Goal: Information Seeking & Learning: Learn about a topic

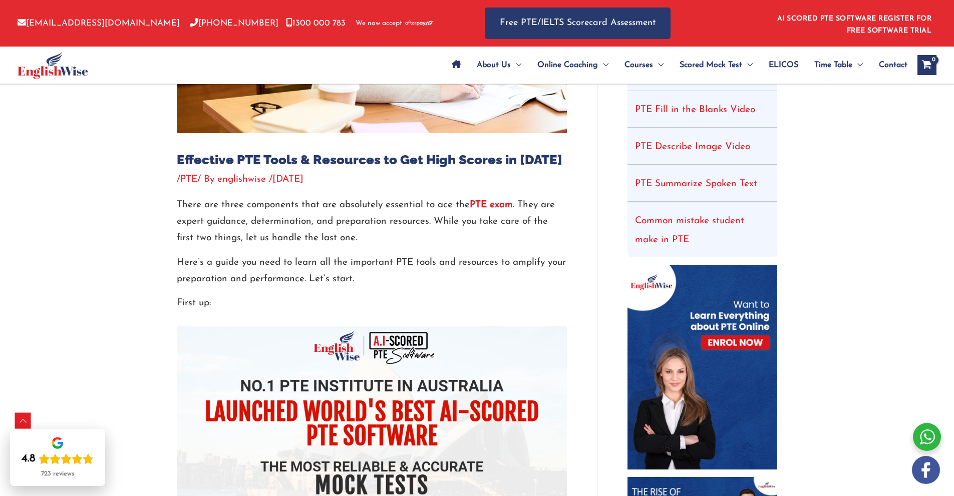
click at [494, 201] on strong "PTE exam" at bounding box center [491, 205] width 43 height 10
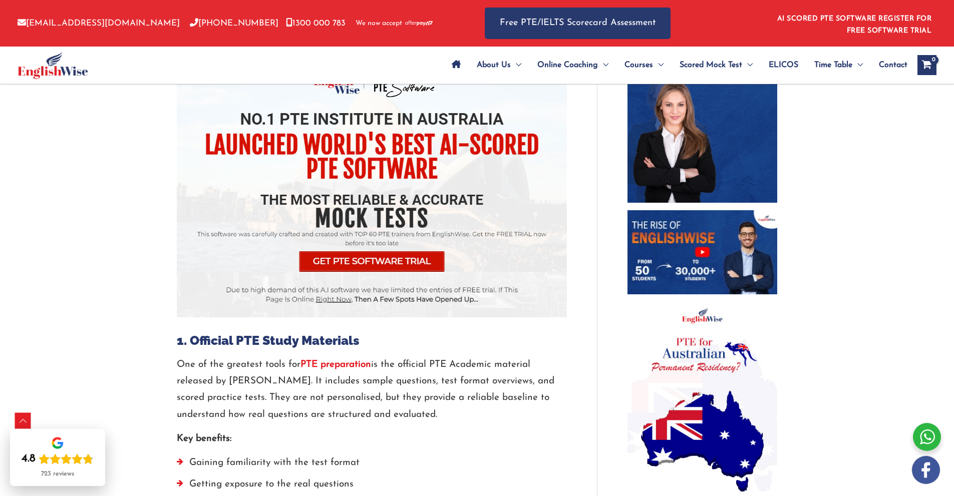
scroll to position [668, 0]
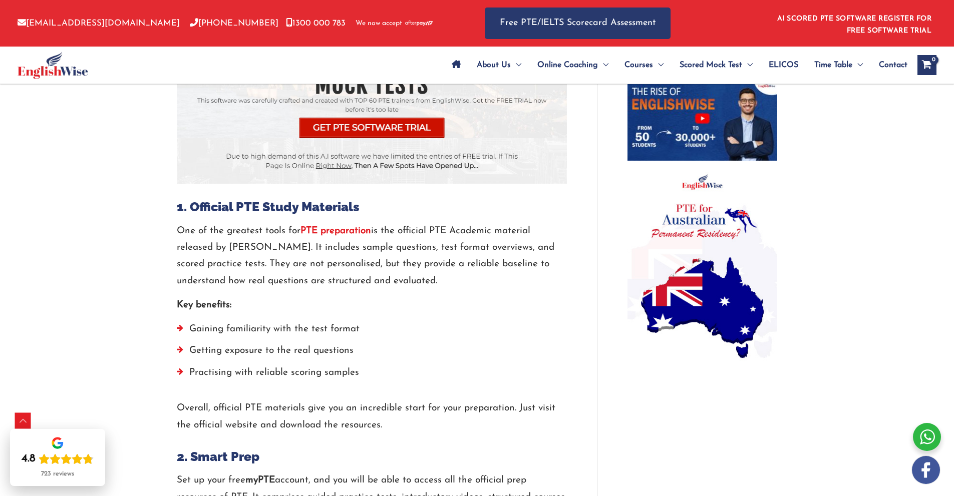
click at [353, 231] on strong "PTE preparation" at bounding box center [336, 231] width 71 height 10
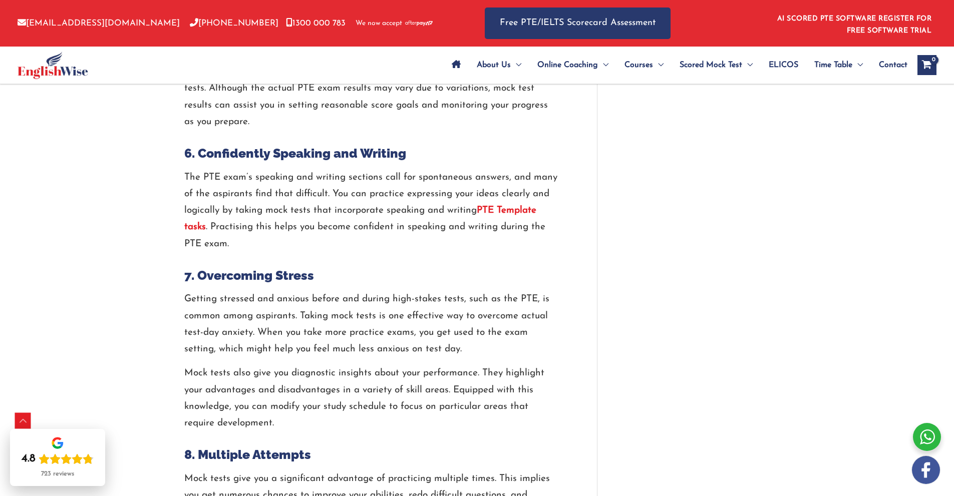
scroll to position [1336, 0]
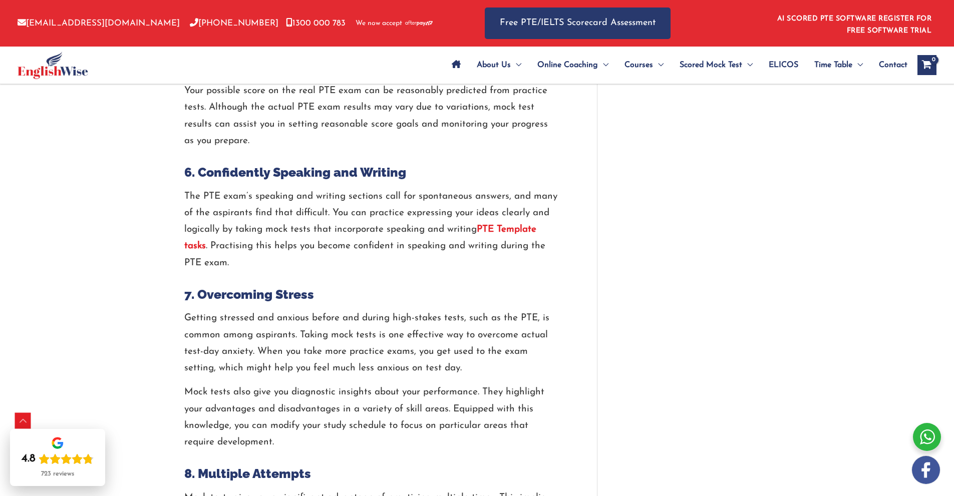
click at [514, 226] on strong "PTE Template tasks" at bounding box center [360, 238] width 352 height 26
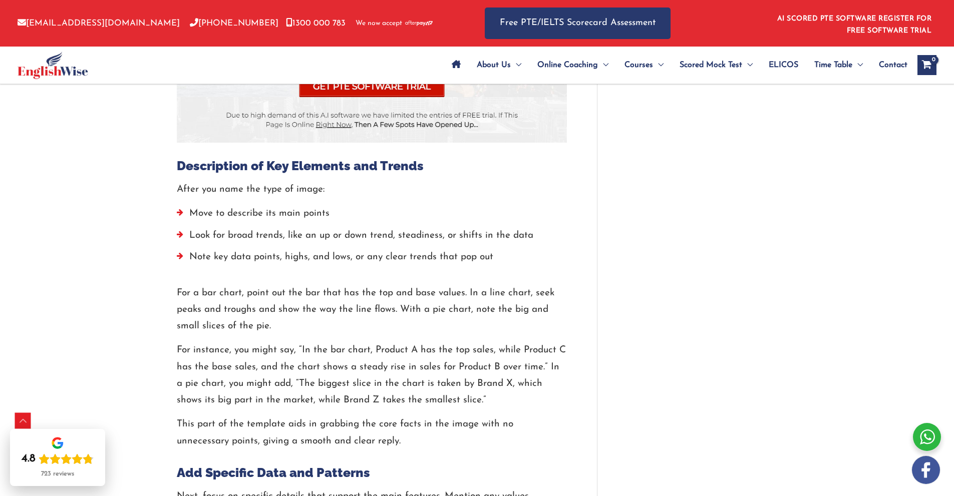
scroll to position [1336, 0]
